Goal: Information Seeking & Learning: Learn about a topic

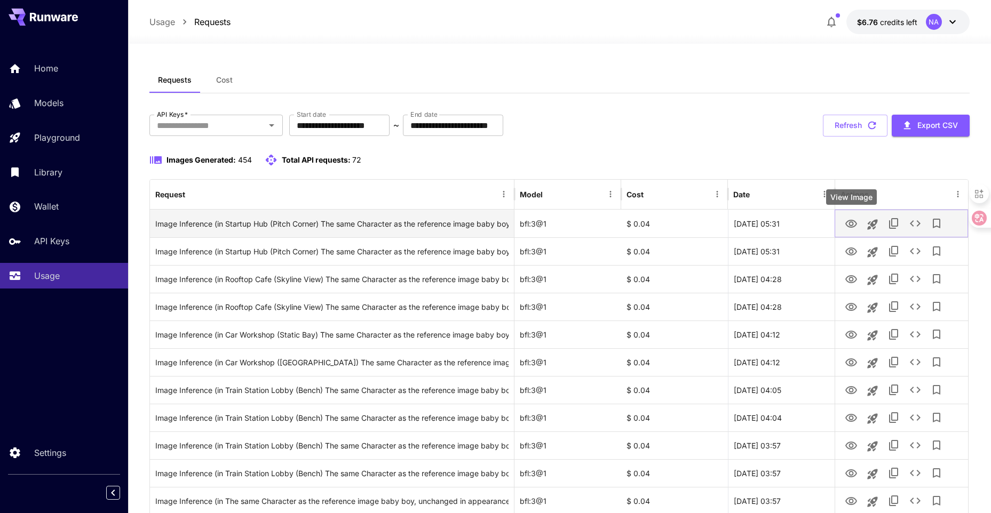
click at [851, 226] on icon "View Image" at bounding box center [851, 224] width 12 height 8
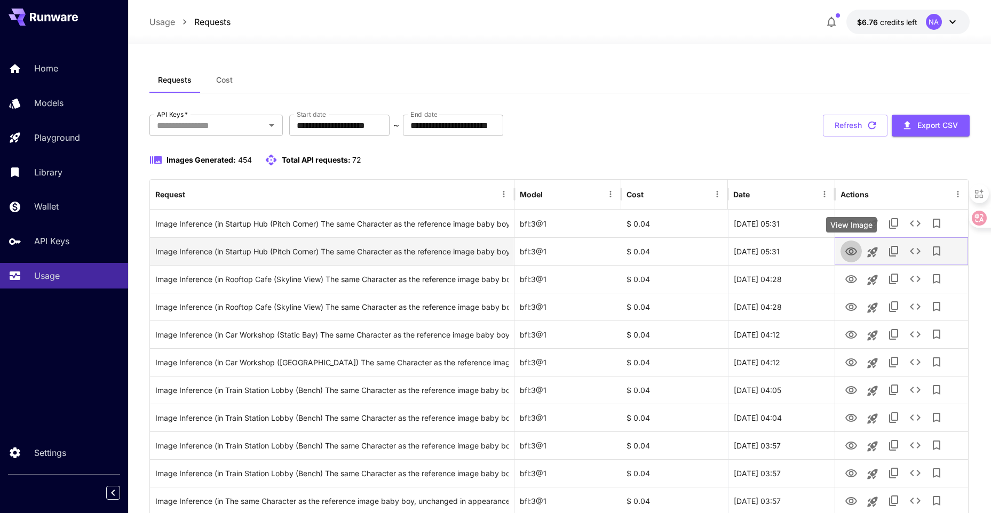
click at [847, 253] on icon "View Image" at bounding box center [851, 252] width 12 height 8
click at [852, 248] on icon "View Image" at bounding box center [851, 252] width 12 height 8
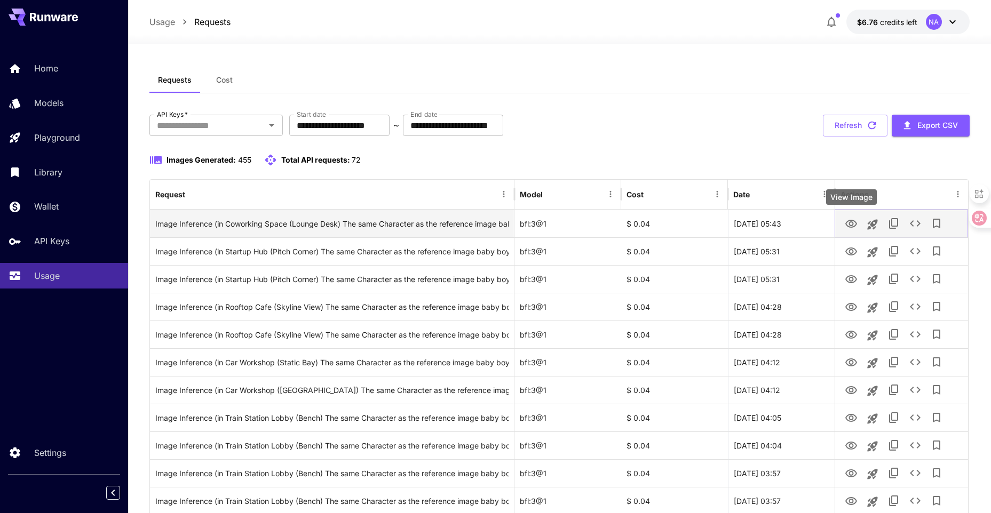
click at [849, 224] on icon "View Image" at bounding box center [851, 224] width 13 height 13
click at [854, 227] on icon "View Image" at bounding box center [851, 224] width 12 height 8
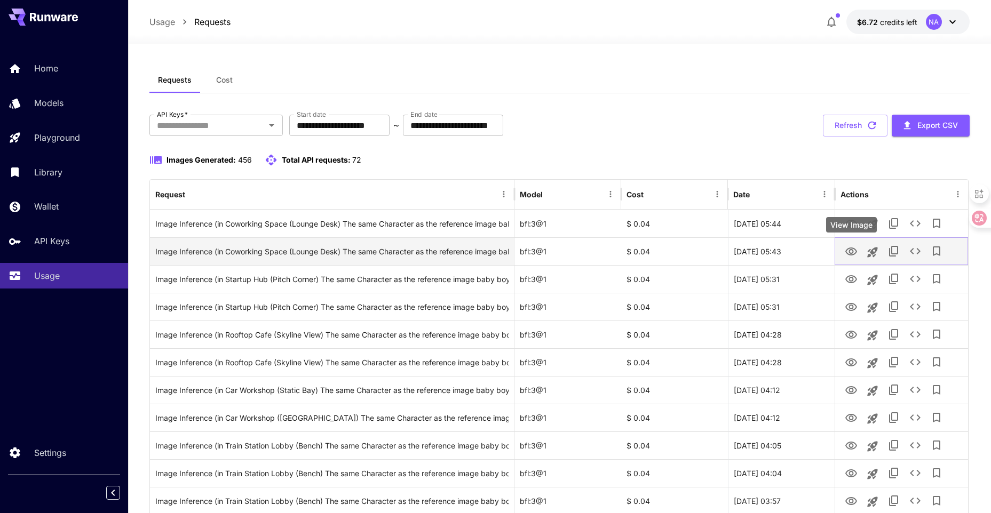
click at [856, 253] on icon "View Image" at bounding box center [851, 252] width 12 height 8
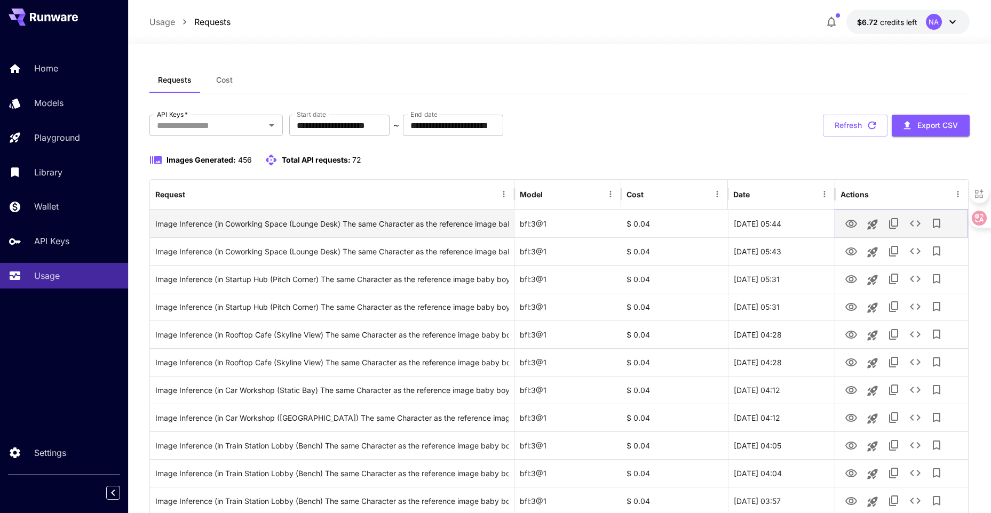
click at [851, 225] on icon "View Image" at bounding box center [851, 224] width 13 height 13
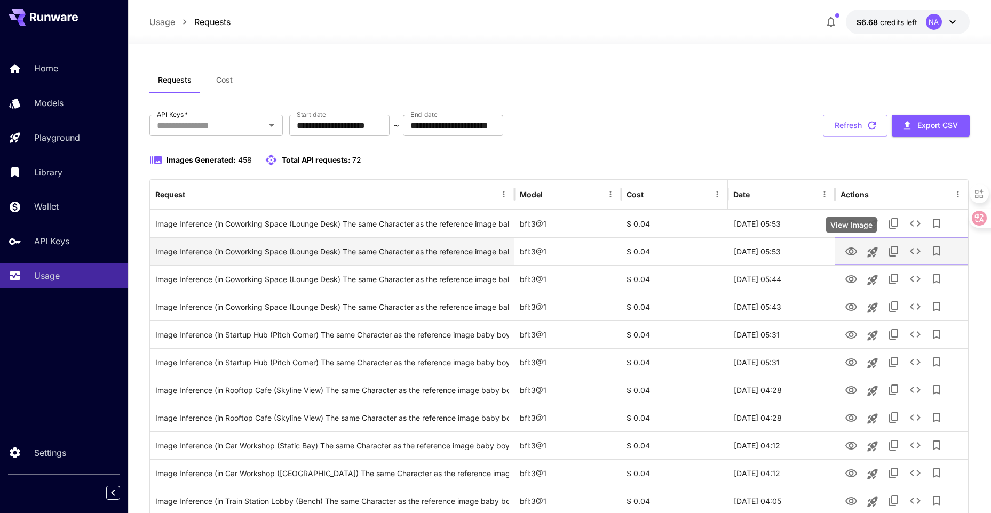
click at [847, 254] on icon "View Image" at bounding box center [851, 251] width 13 height 13
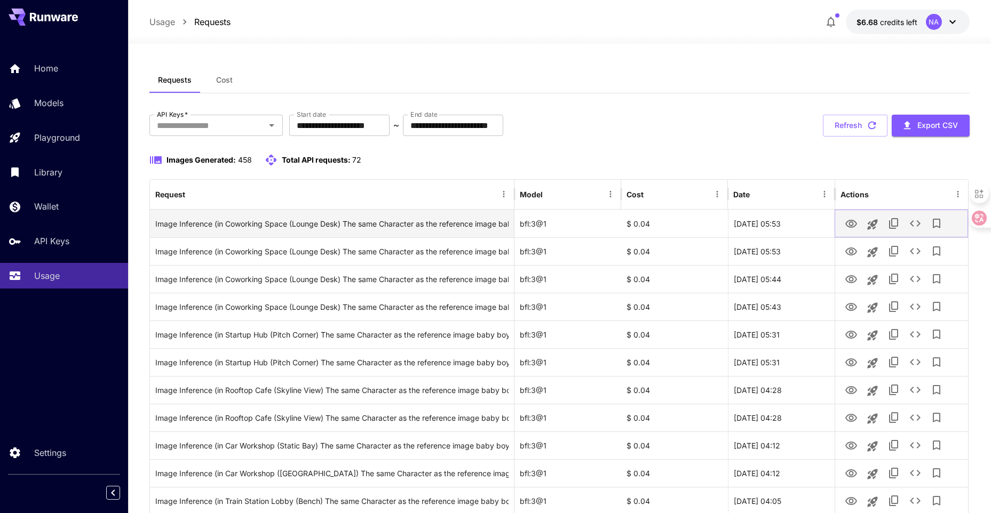
click at [853, 224] on icon "View Image" at bounding box center [851, 224] width 12 height 8
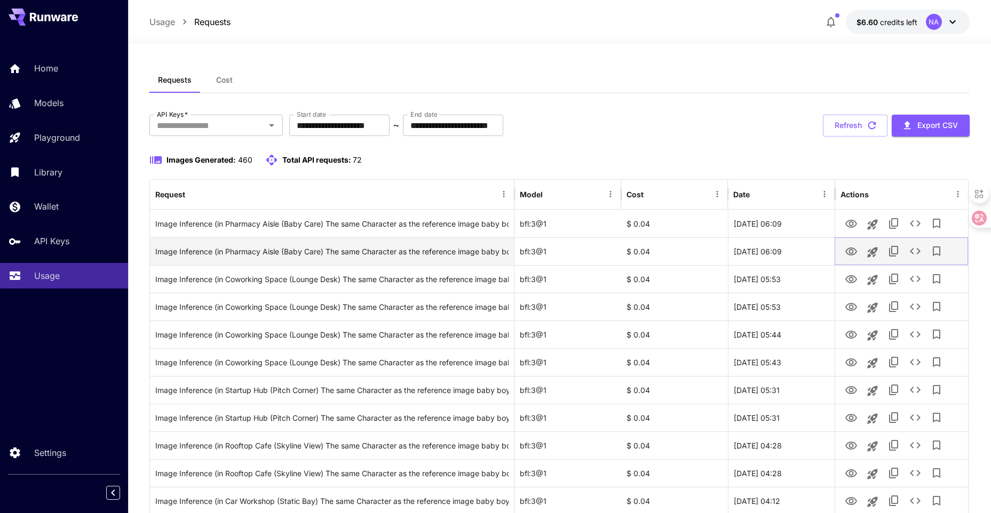
click at [852, 254] on icon "View Image" at bounding box center [851, 251] width 13 height 13
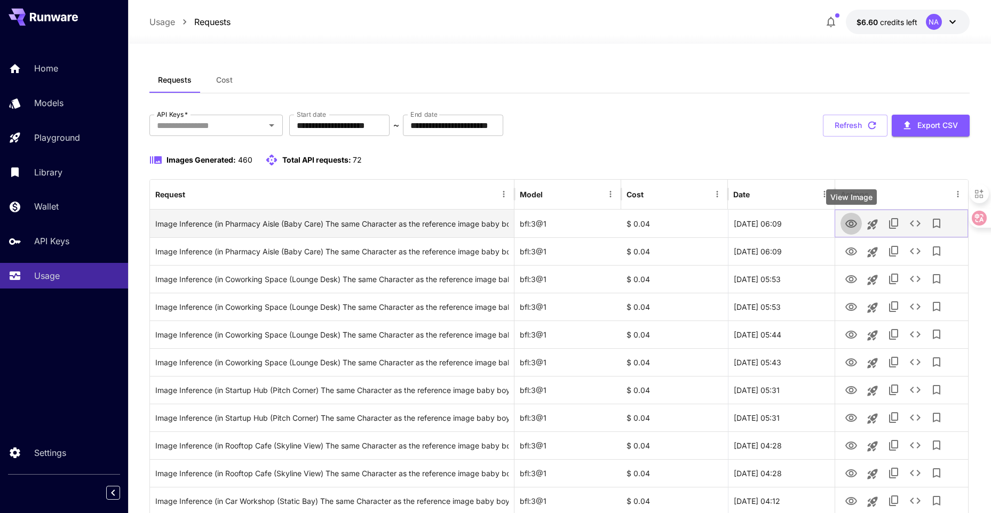
click at [846, 224] on icon "View Image" at bounding box center [851, 224] width 12 height 8
